Goal: Transaction & Acquisition: Book appointment/travel/reservation

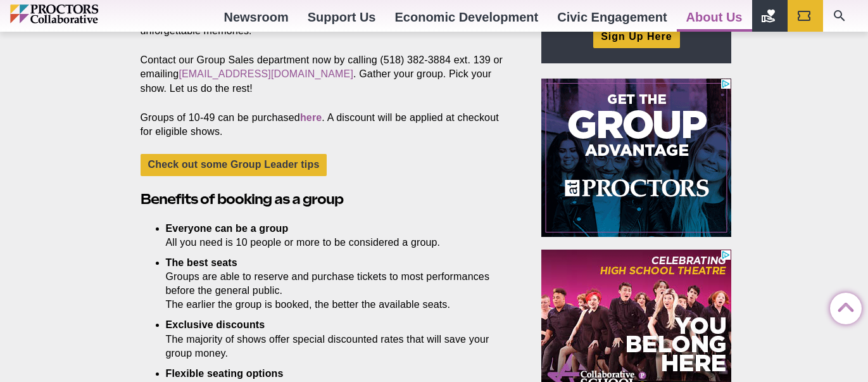
scroll to position [491, 0]
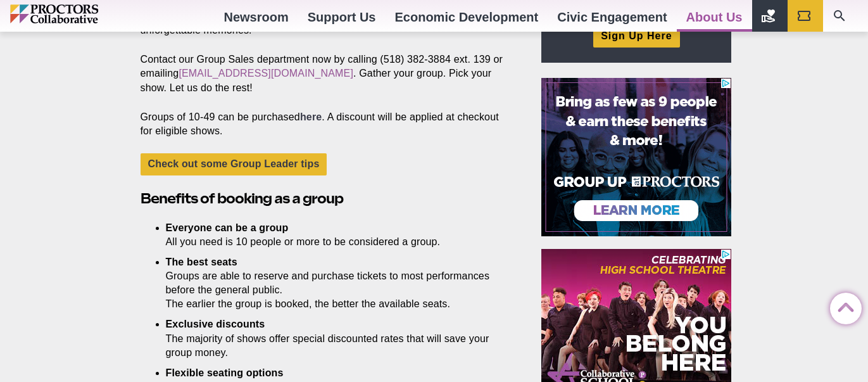
click at [314, 111] on link "here" at bounding box center [311, 116] width 22 height 11
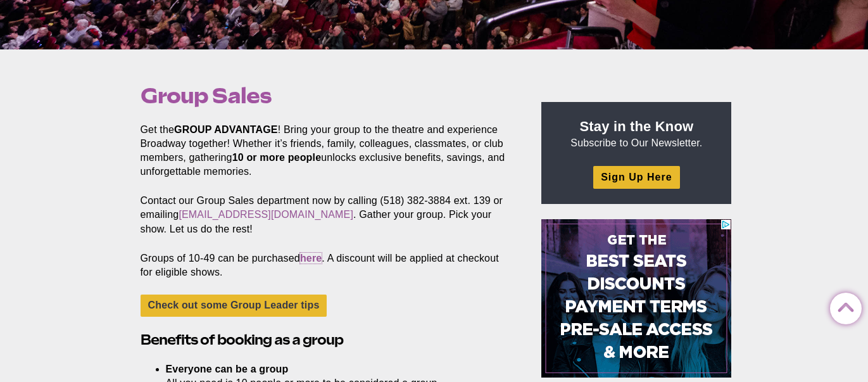
scroll to position [0, 0]
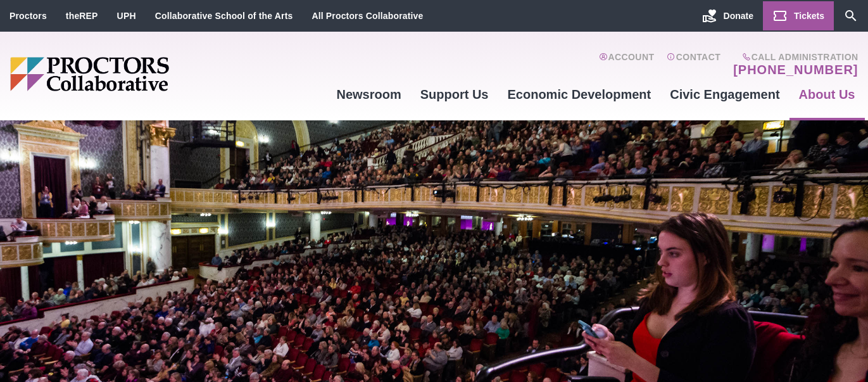
click at [786, 15] on icon "Main site navigation and header" at bounding box center [780, 15] width 15 height 15
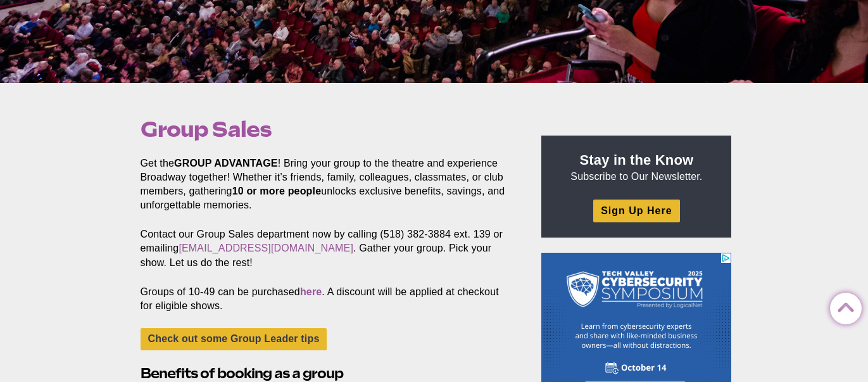
scroll to position [319, 0]
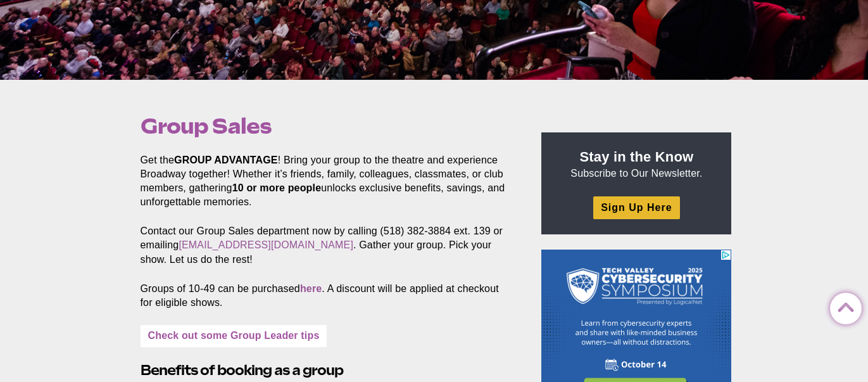
click at [231, 341] on link "Check out some Group Leader tips" at bounding box center [234, 336] width 187 height 22
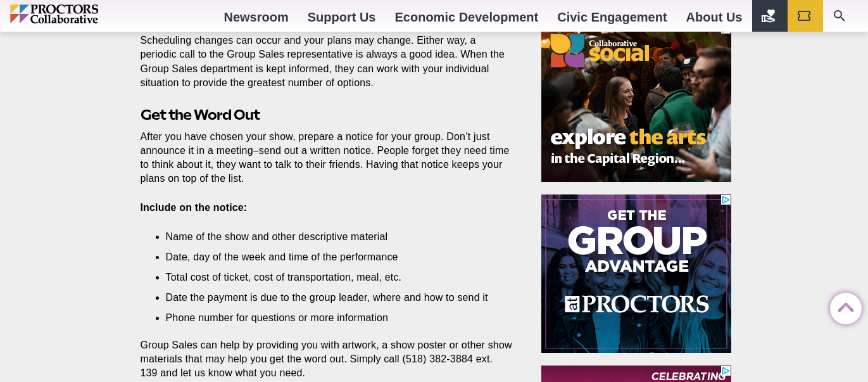
scroll to position [546, 0]
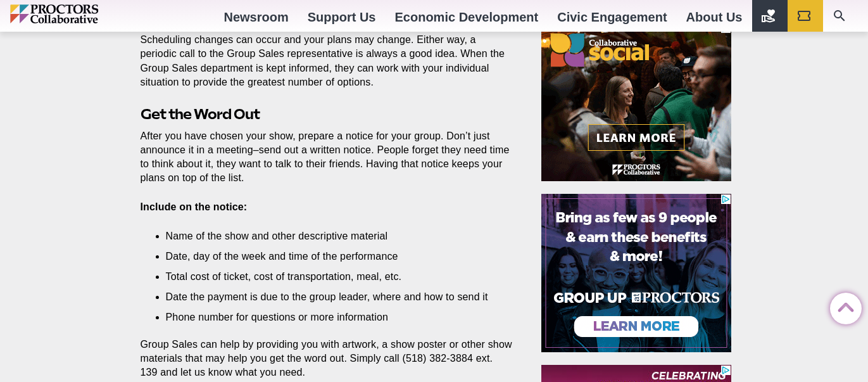
click at [608, 268] on img at bounding box center [636, 272] width 190 height 158
